Goal: Task Accomplishment & Management: Manage account settings

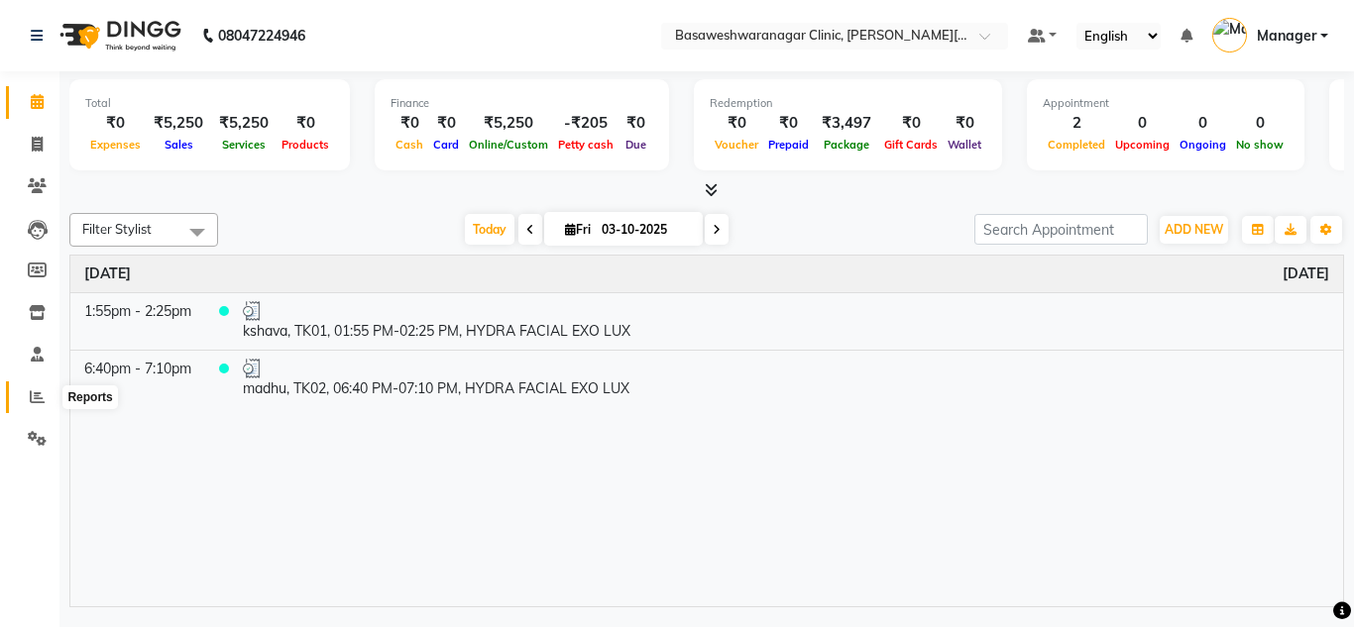
click at [32, 393] on icon at bounding box center [37, 397] width 15 height 15
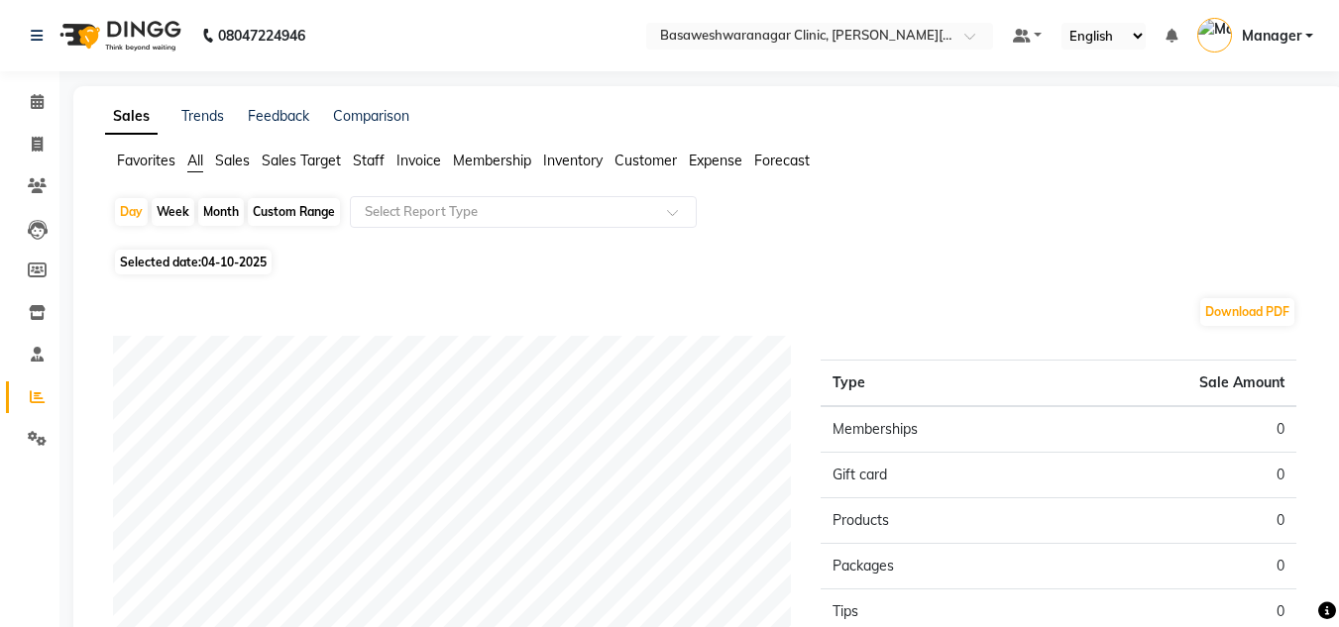
click at [373, 160] on span "Staff" at bounding box center [369, 161] width 32 height 18
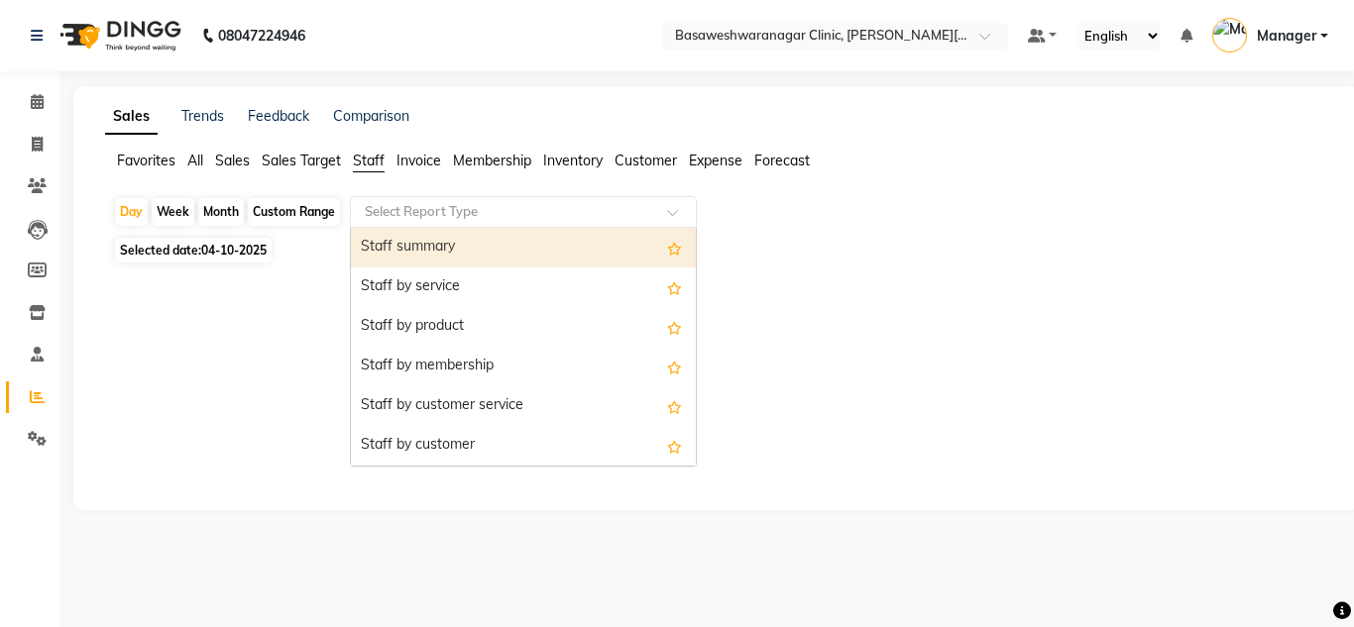
click at [425, 212] on input "text" at bounding box center [503, 212] width 285 height 20
click at [425, 247] on div "Staff summary" at bounding box center [523, 248] width 345 height 40
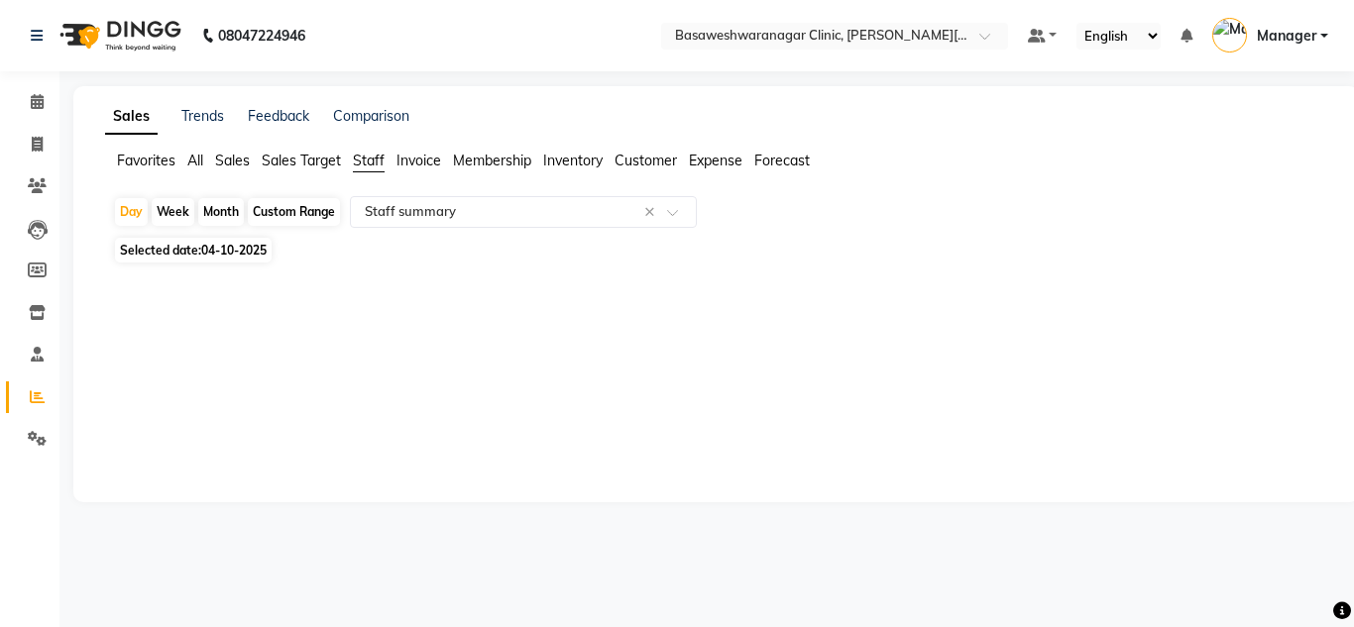
click at [233, 244] on span "04-10-2025" at bounding box center [233, 250] width 65 height 15
select select "10"
select select "2025"
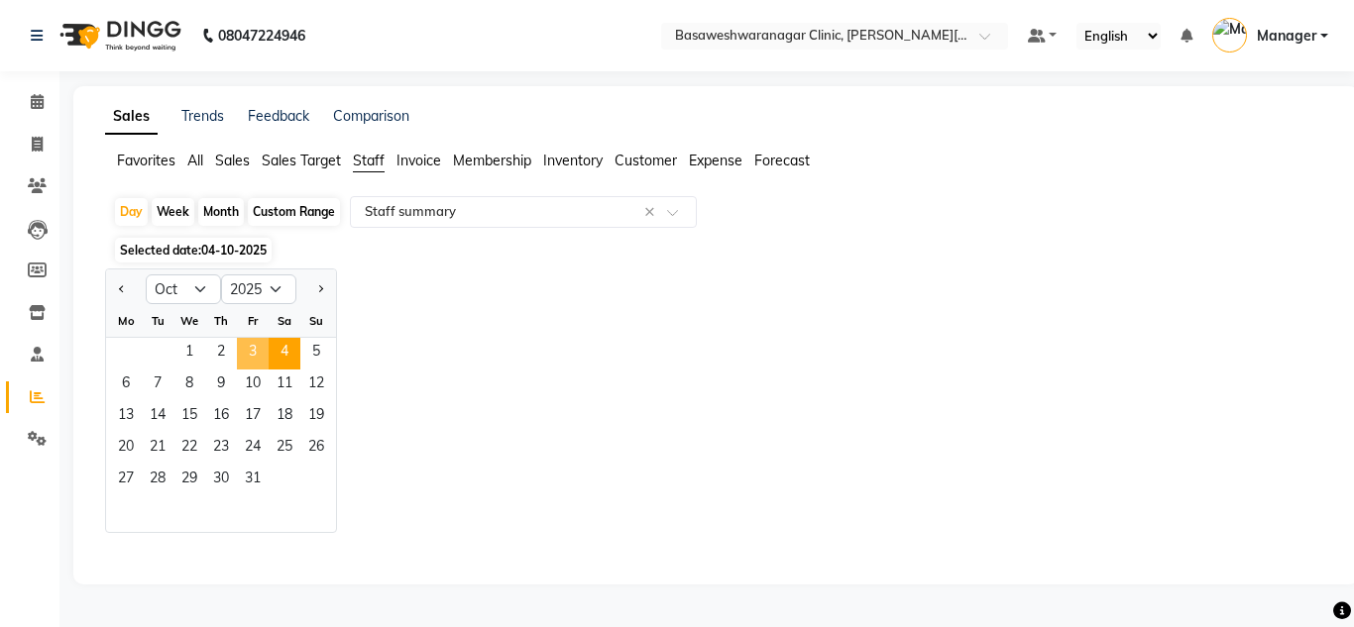
click at [256, 348] on span "3" at bounding box center [253, 354] width 32 height 32
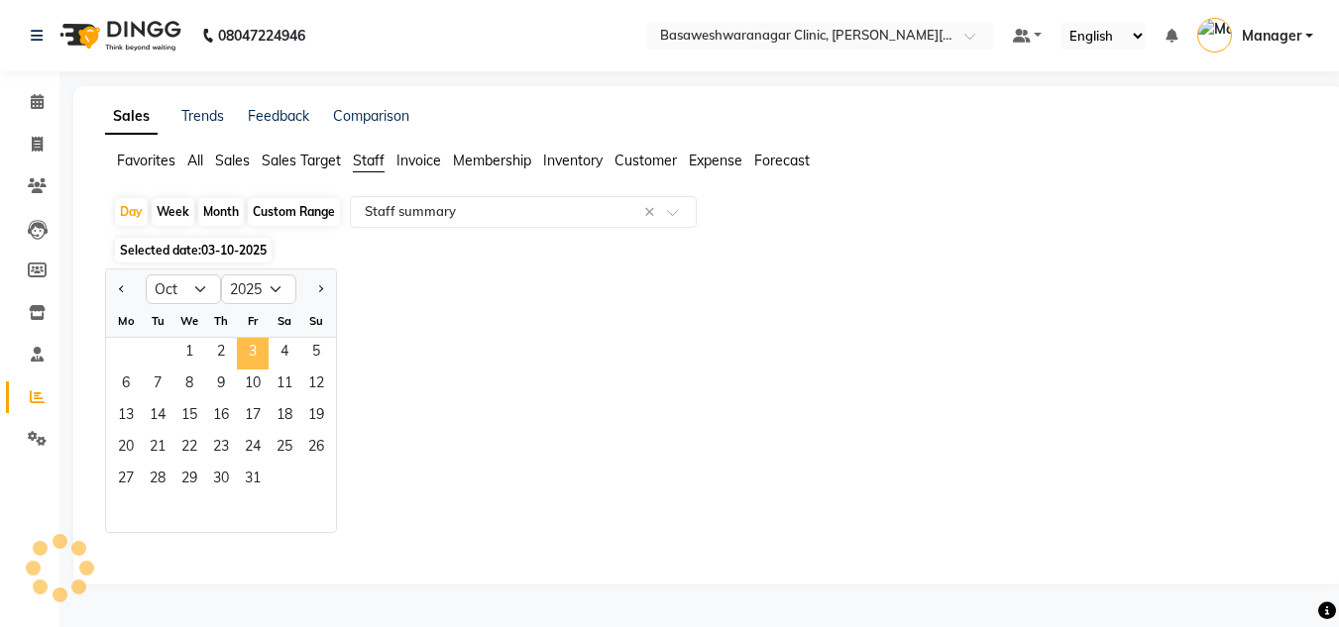
select select "full_report"
select select "csv"
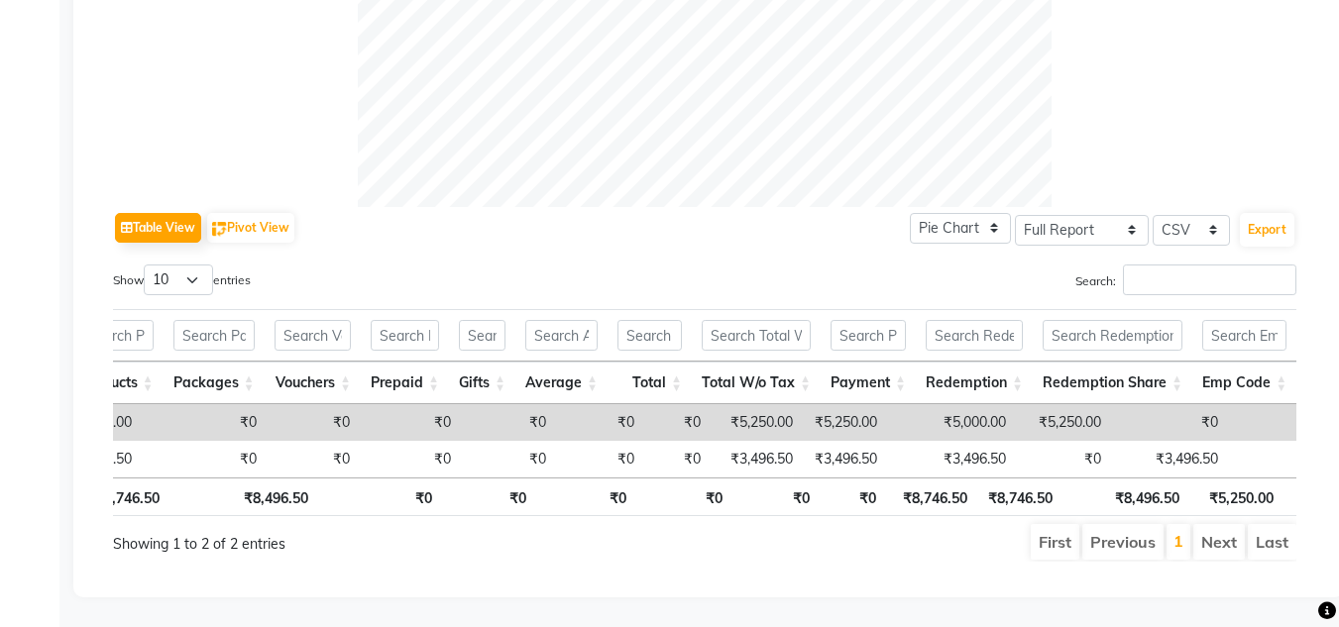
scroll to position [0, 1057]
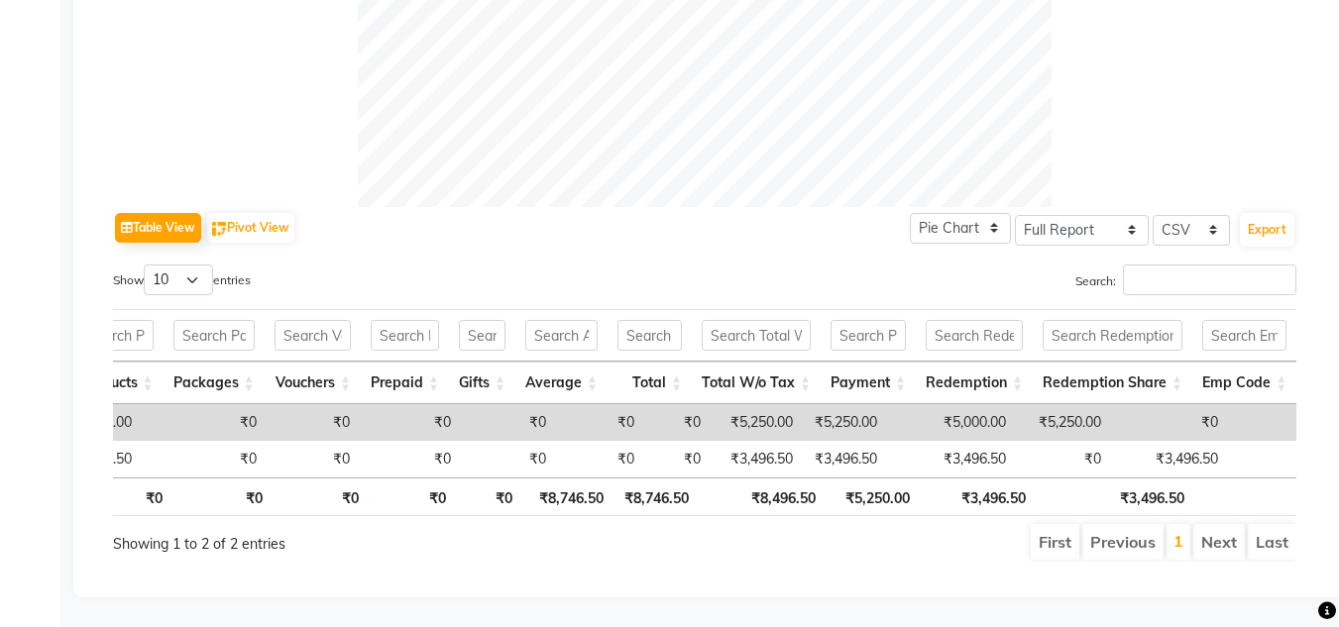
click at [1016, 404] on td "₹5,250.00" at bounding box center [1063, 422] width 95 height 37
copy td "5,250.00"
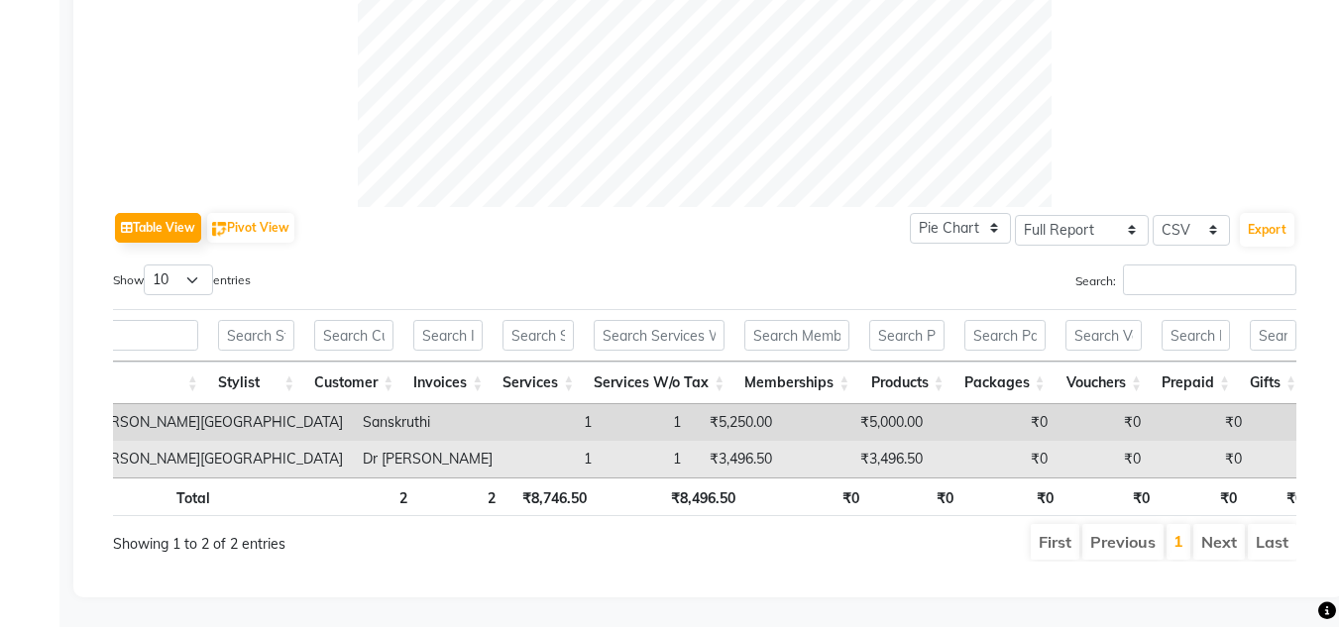
scroll to position [0, 0]
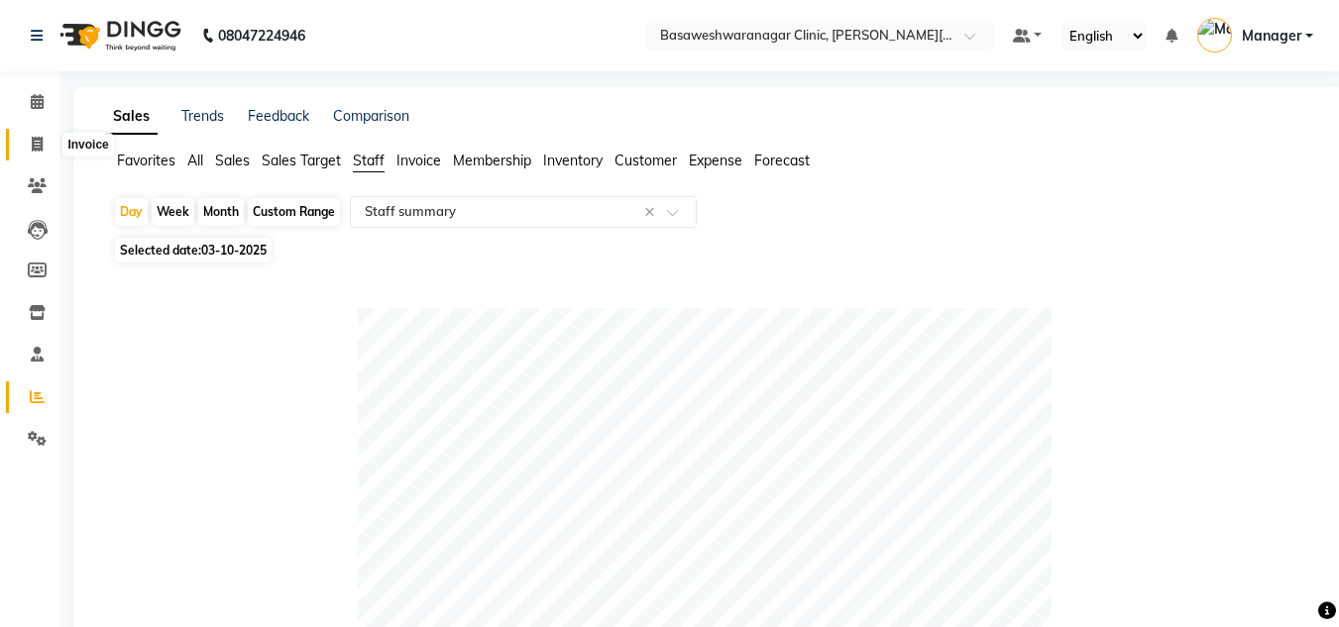
click at [40, 146] on icon at bounding box center [37, 144] width 11 height 15
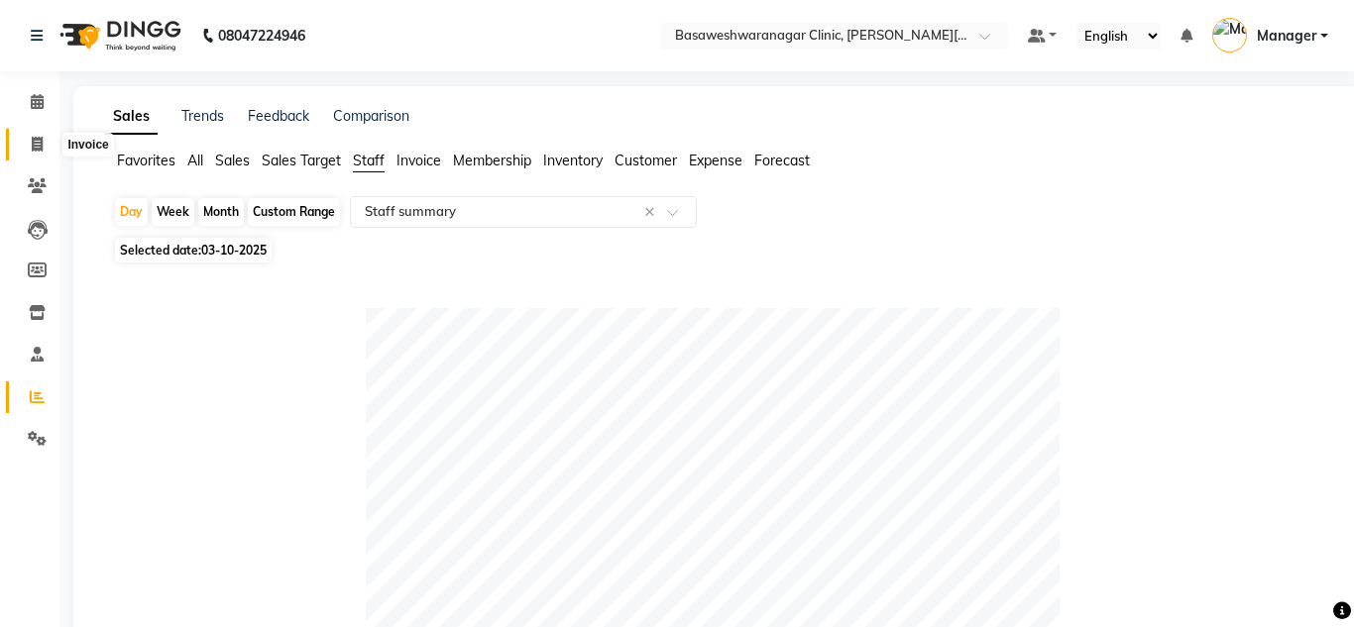
select select "7441"
select select "service"
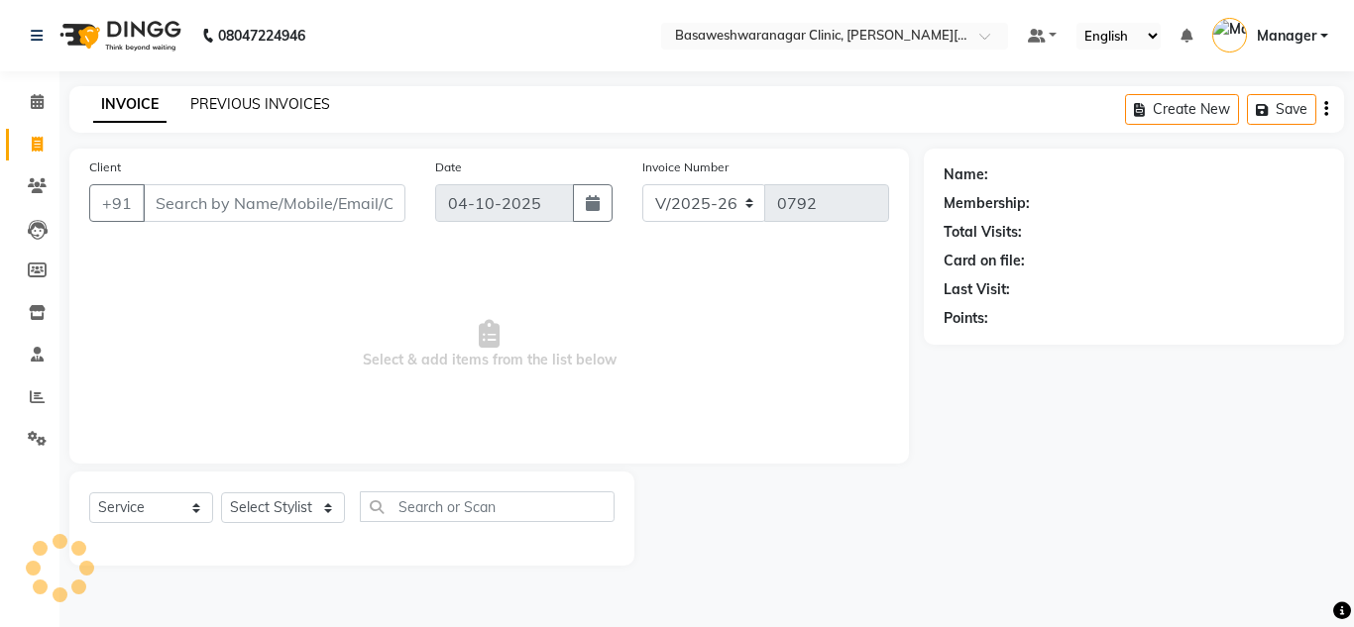
click at [291, 106] on link "PREVIOUS INVOICES" at bounding box center [260, 104] width 140 height 18
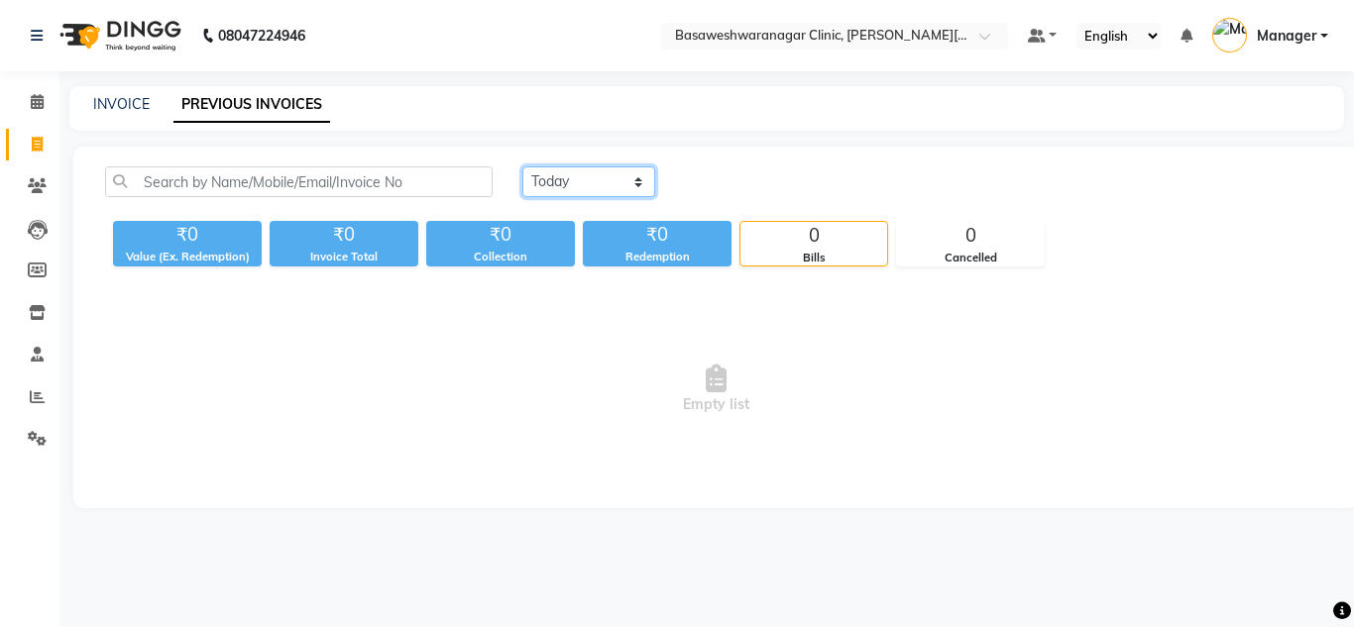
click at [590, 188] on select "Today Yesterday Custom Range" at bounding box center [588, 182] width 133 height 31
select select "yesterday"
click at [522, 167] on select "Today Yesterday Custom Range" at bounding box center [588, 182] width 133 height 31
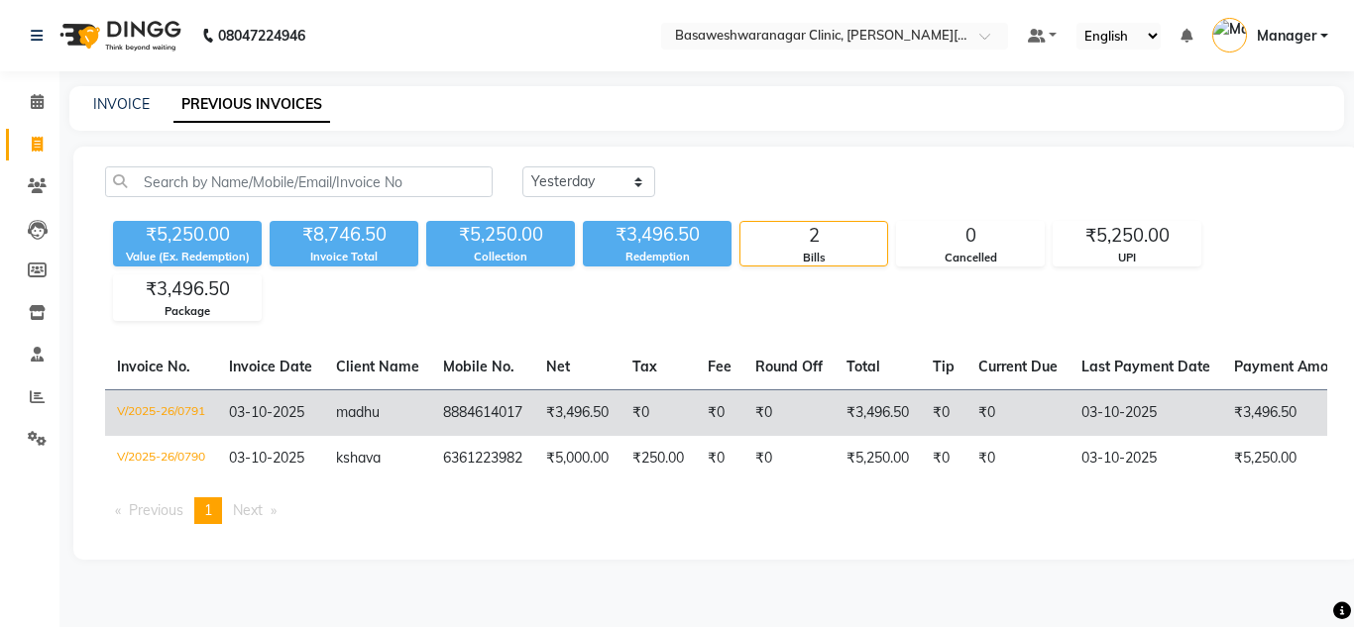
click at [490, 422] on td "8884614017" at bounding box center [482, 413] width 103 height 47
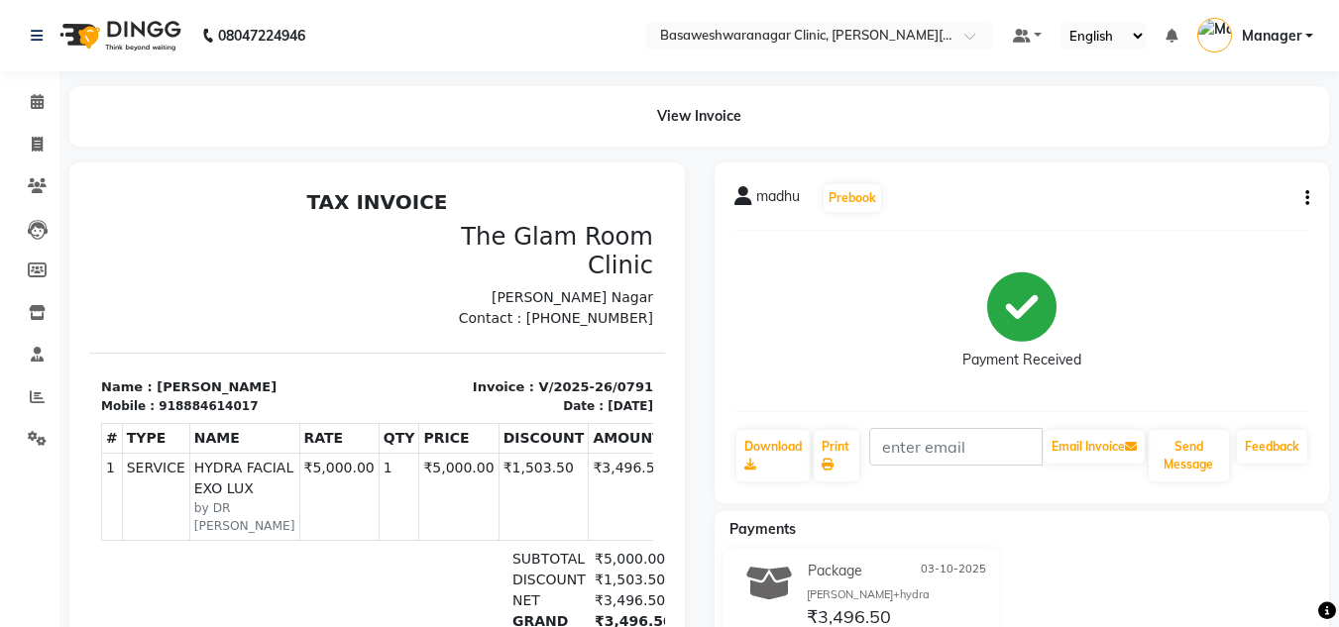
click at [1299, 194] on button "button" at bounding box center [1303, 198] width 12 height 21
click at [1190, 204] on div "Edit Item Staff" at bounding box center [1209, 198] width 136 height 25
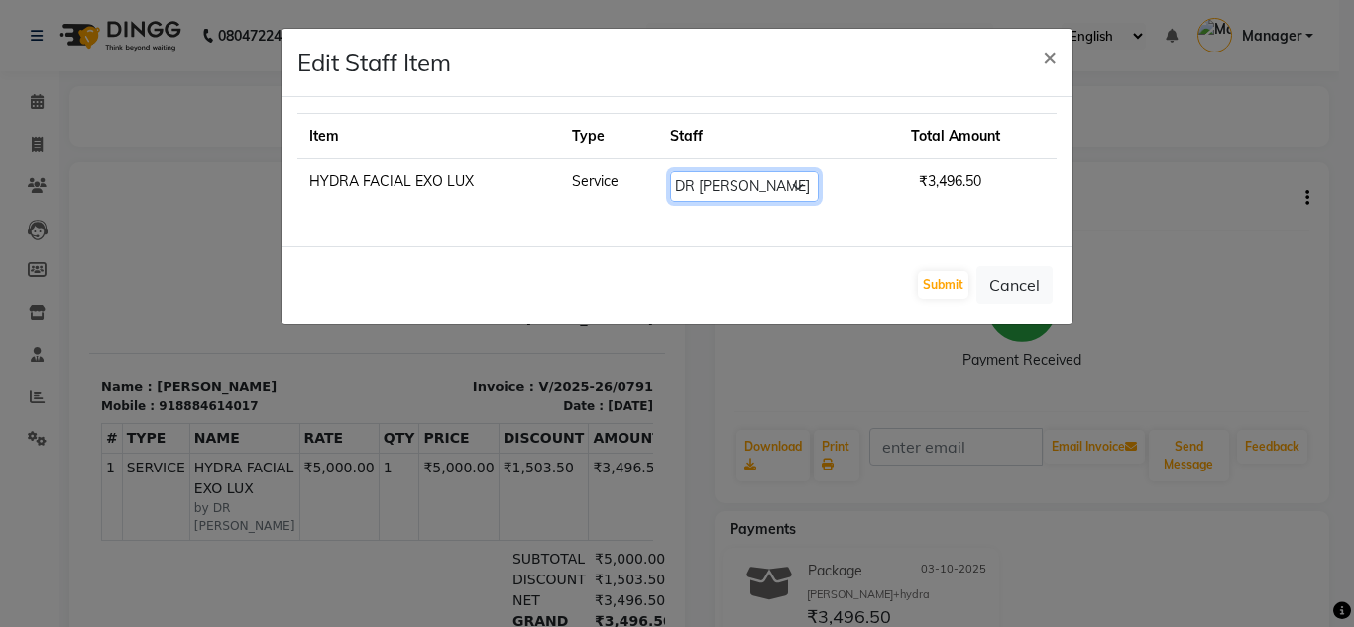
click at [734, 184] on select "Select [PERSON_NAME] [PERSON_NAME] Manager NAVYA [PERSON_NAME] shangnimwom [PER…" at bounding box center [744, 186] width 149 height 31
select select "65313"
click at [670, 171] on select "Select [PERSON_NAME] [PERSON_NAME] Manager NAVYA [PERSON_NAME] shangnimwom [PER…" at bounding box center [744, 186] width 149 height 31
click at [953, 288] on button "Submit" at bounding box center [943, 286] width 51 height 28
